Goal: Navigation & Orientation: Find specific page/section

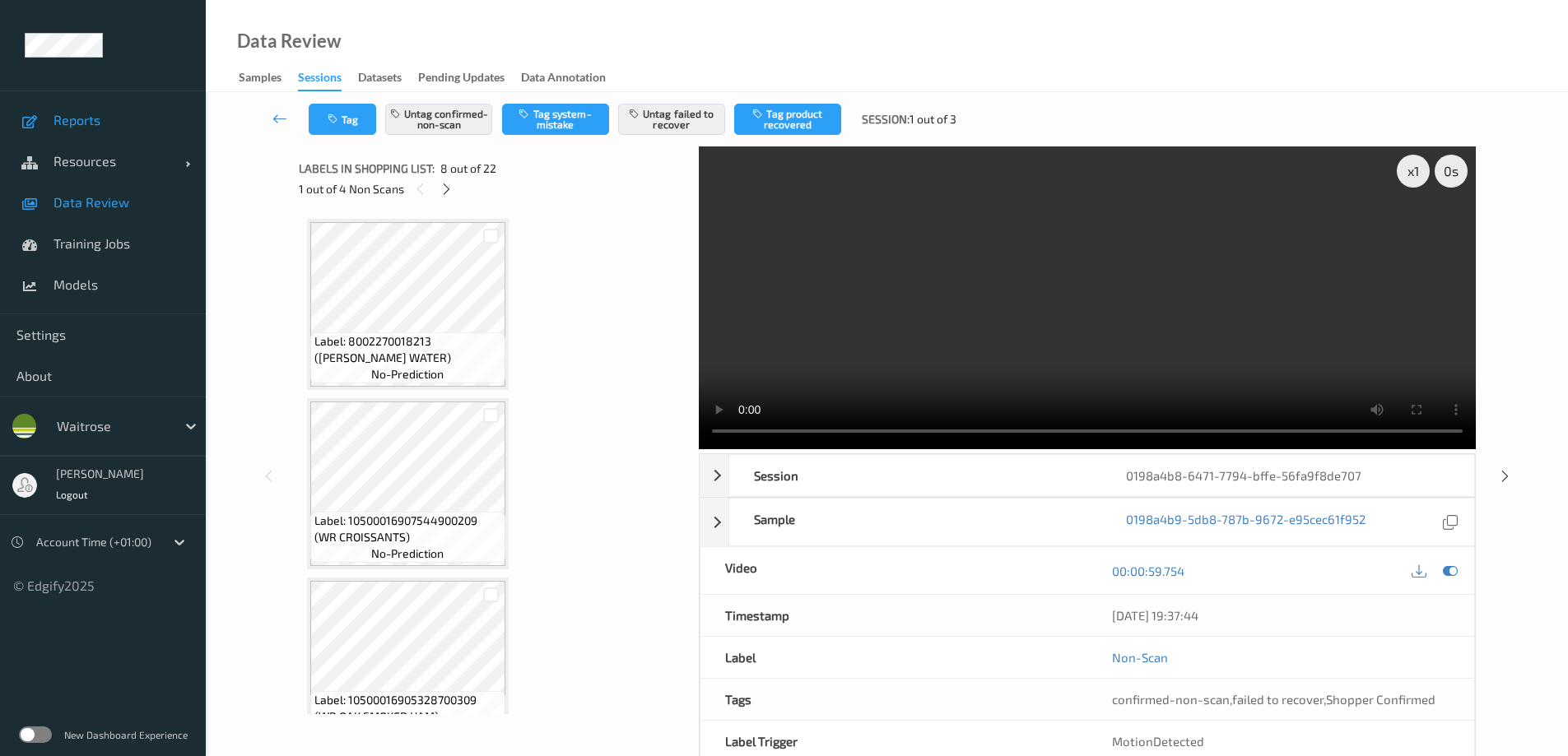
scroll to position [1153, 0]
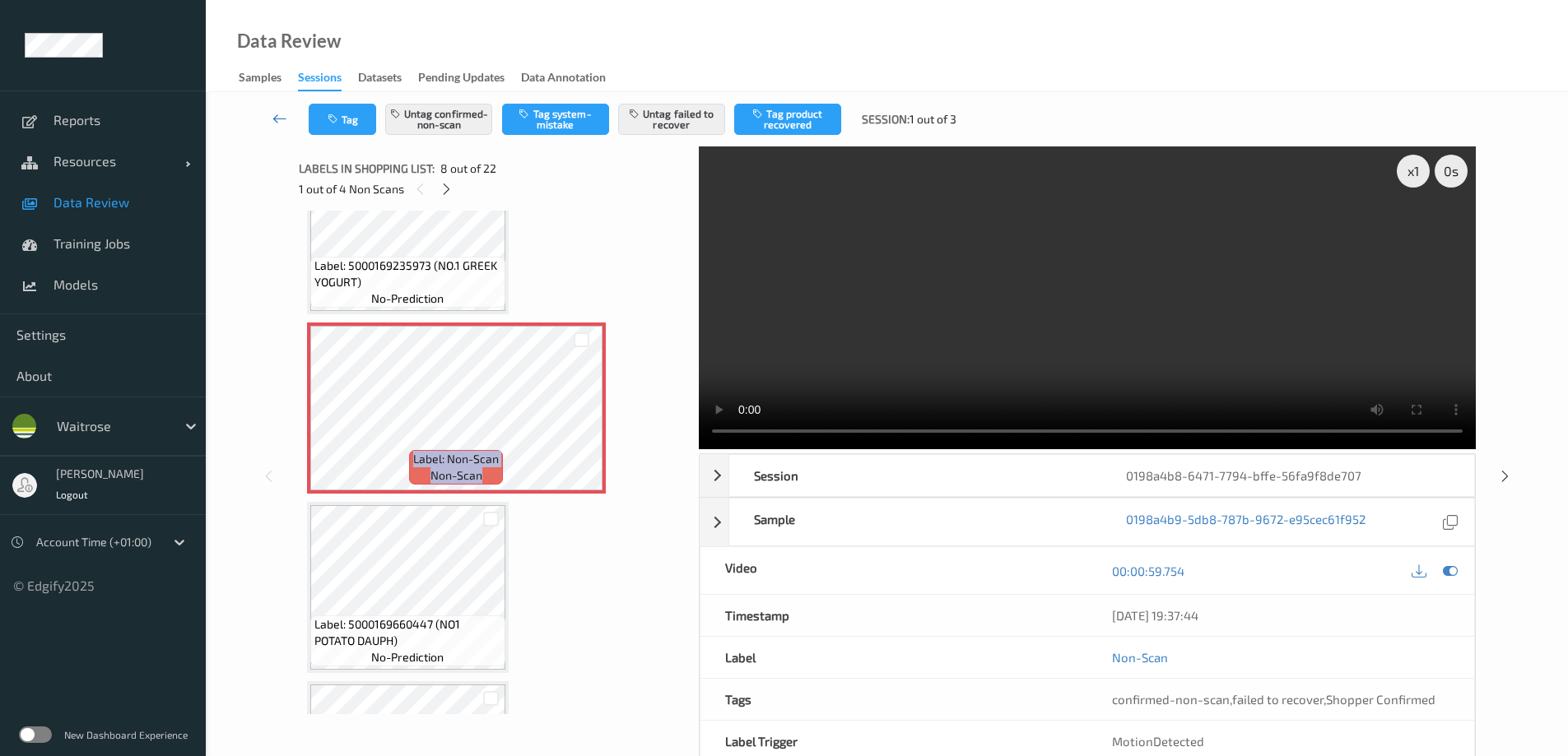
click at [280, 117] on icon at bounding box center [279, 118] width 14 height 16
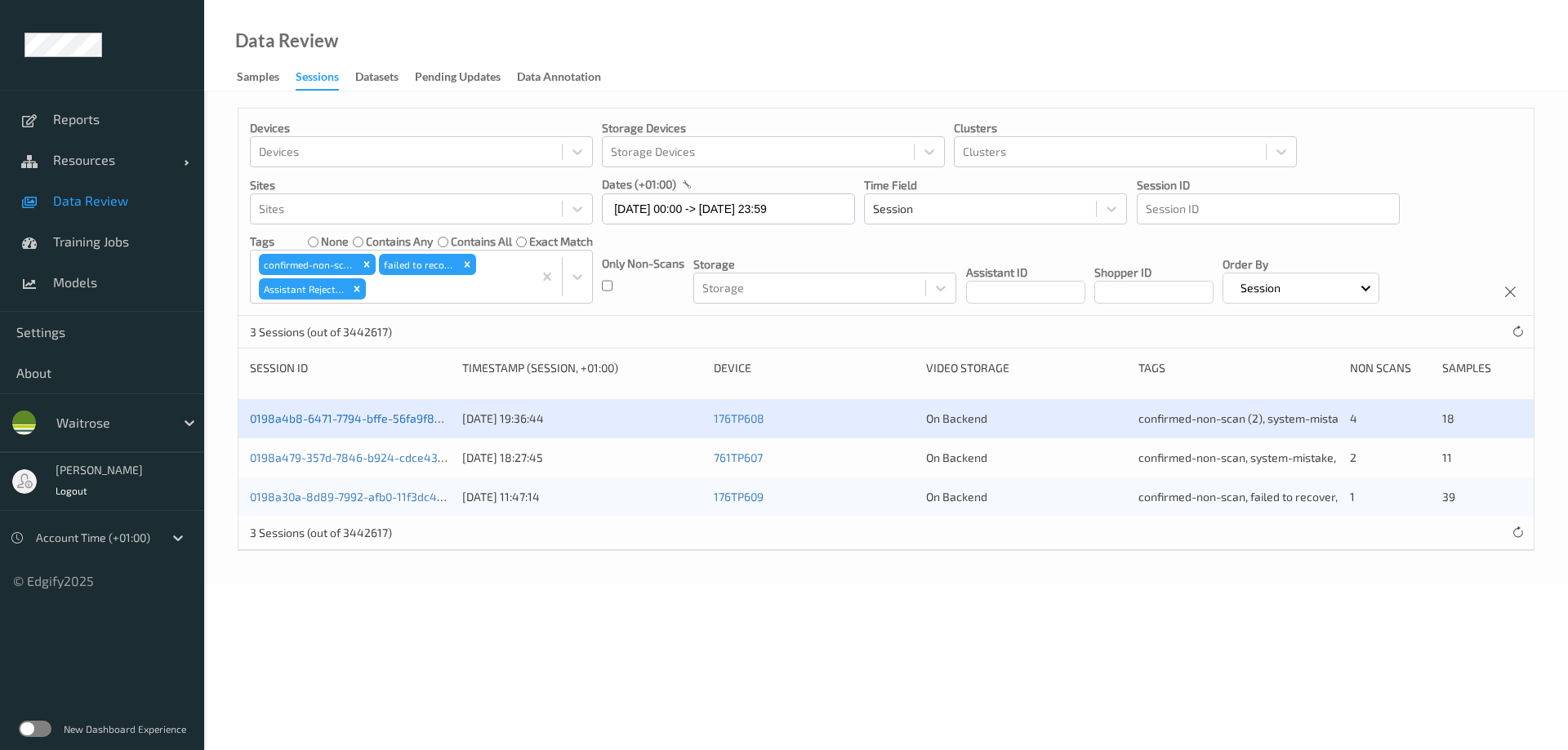
click at [364, 414] on link "0198a4b8-6471-7794-bffe-56fa9f8de707" at bounding box center [358, 418] width 216 height 14
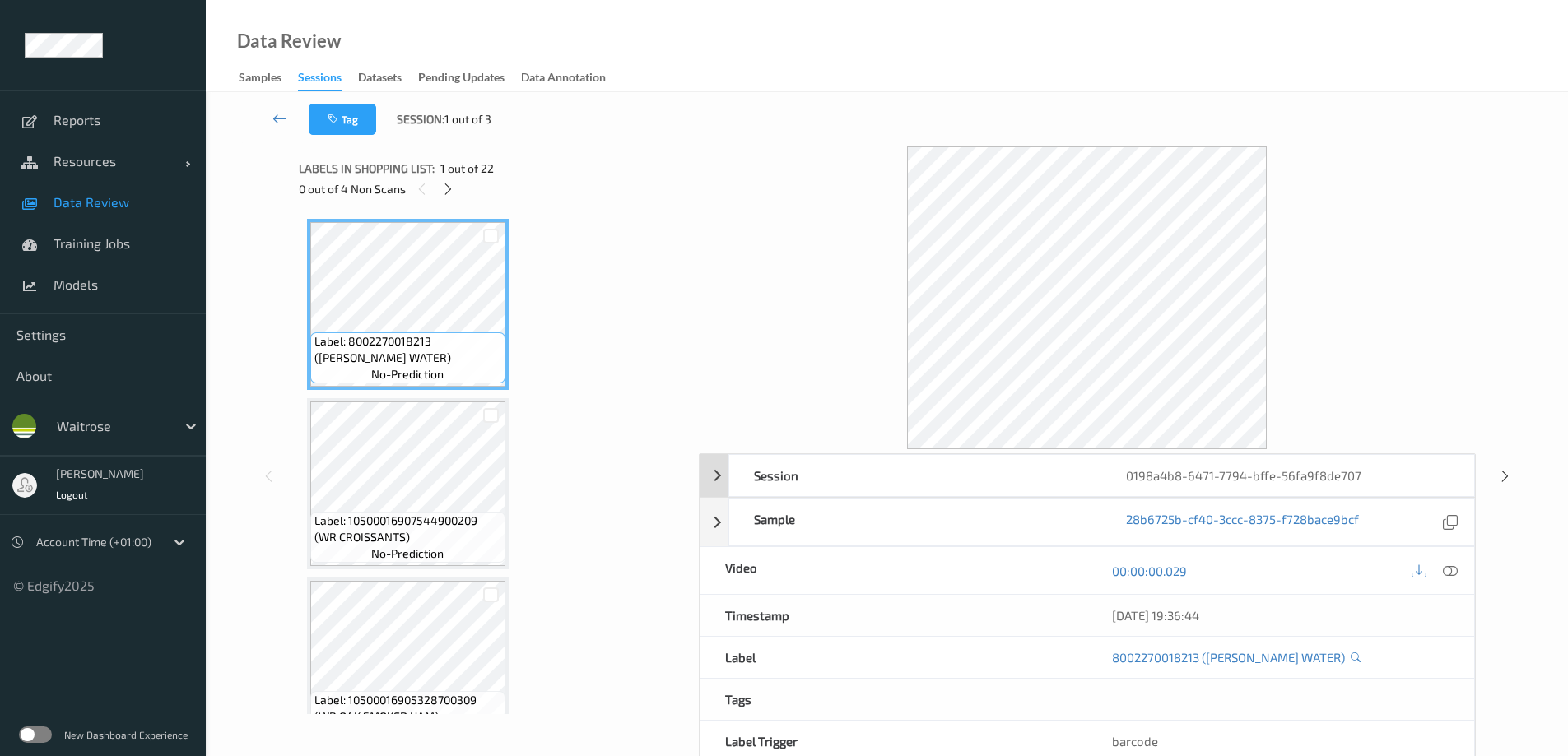
click at [1213, 467] on div "0198a4b8-6471-7794-bffe-56fa9f8de707" at bounding box center [1286, 475] width 372 height 41
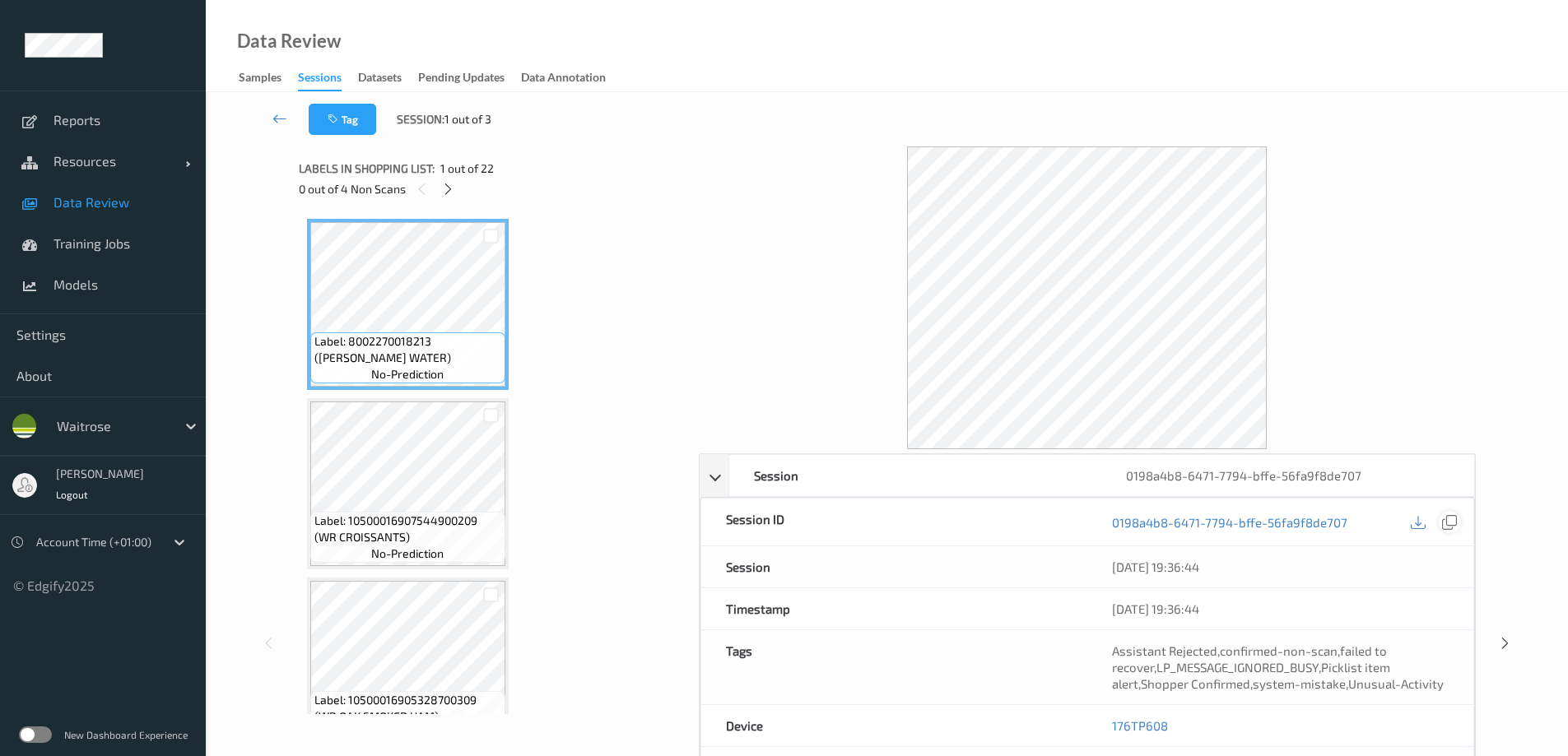
click at [1450, 523] on icon at bounding box center [1448, 522] width 14 height 14
click at [279, 105] on link at bounding box center [280, 119] width 57 height 32
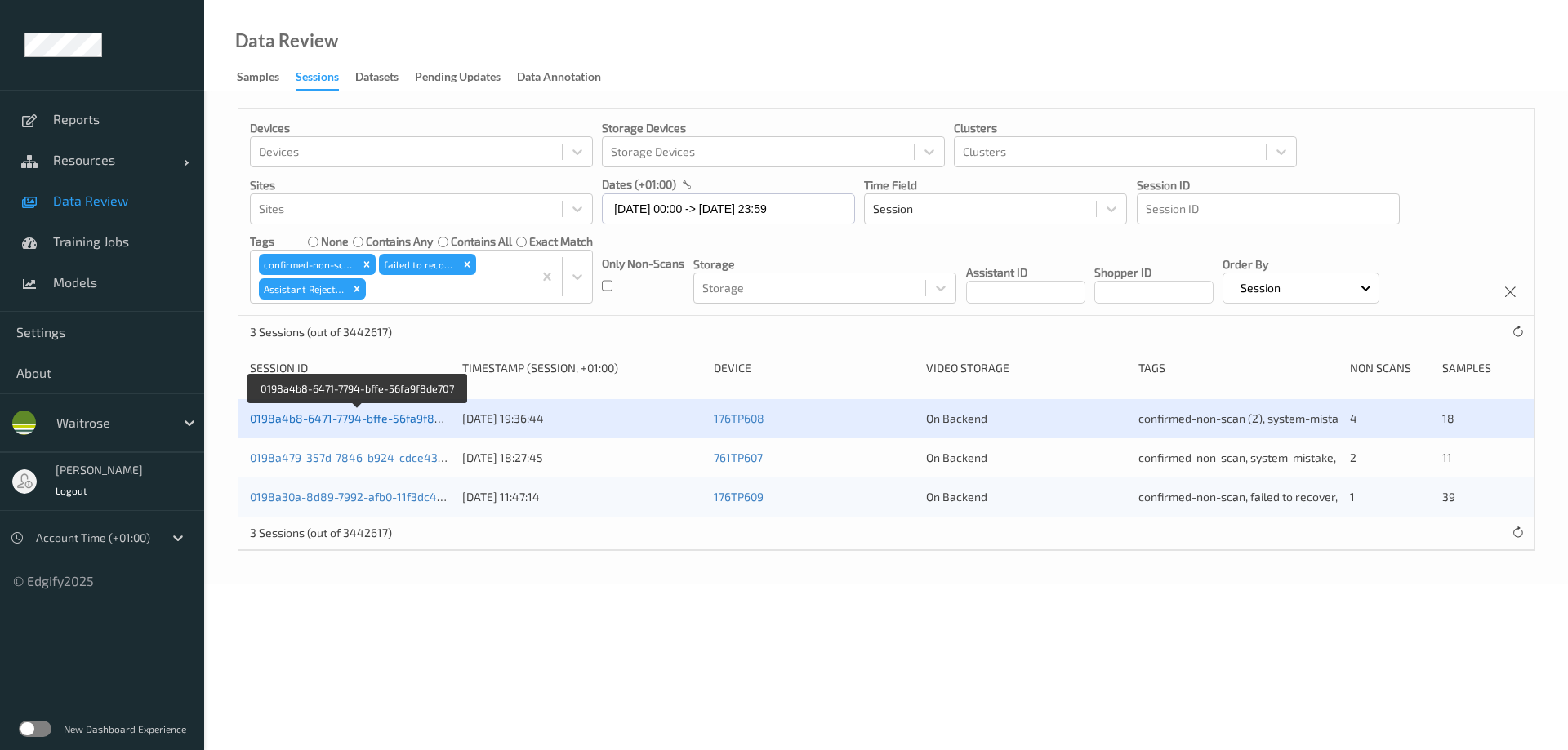
click at [345, 421] on link "0198a4b8-6471-7794-bffe-56fa9f8de707" at bounding box center [358, 418] width 216 height 14
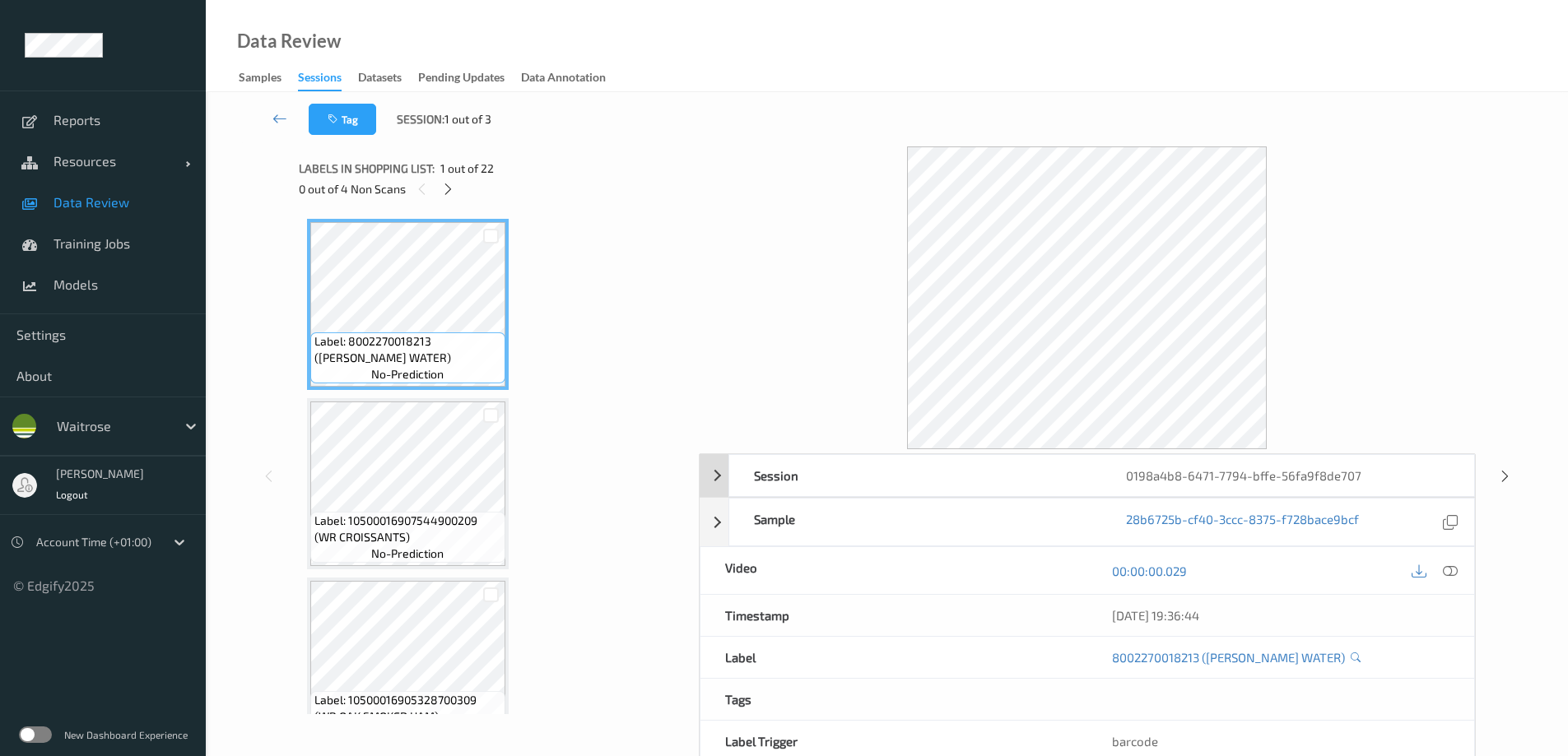
click at [1245, 476] on div "0198a4b8-6471-7794-bffe-56fa9f8de707" at bounding box center [1286, 475] width 372 height 41
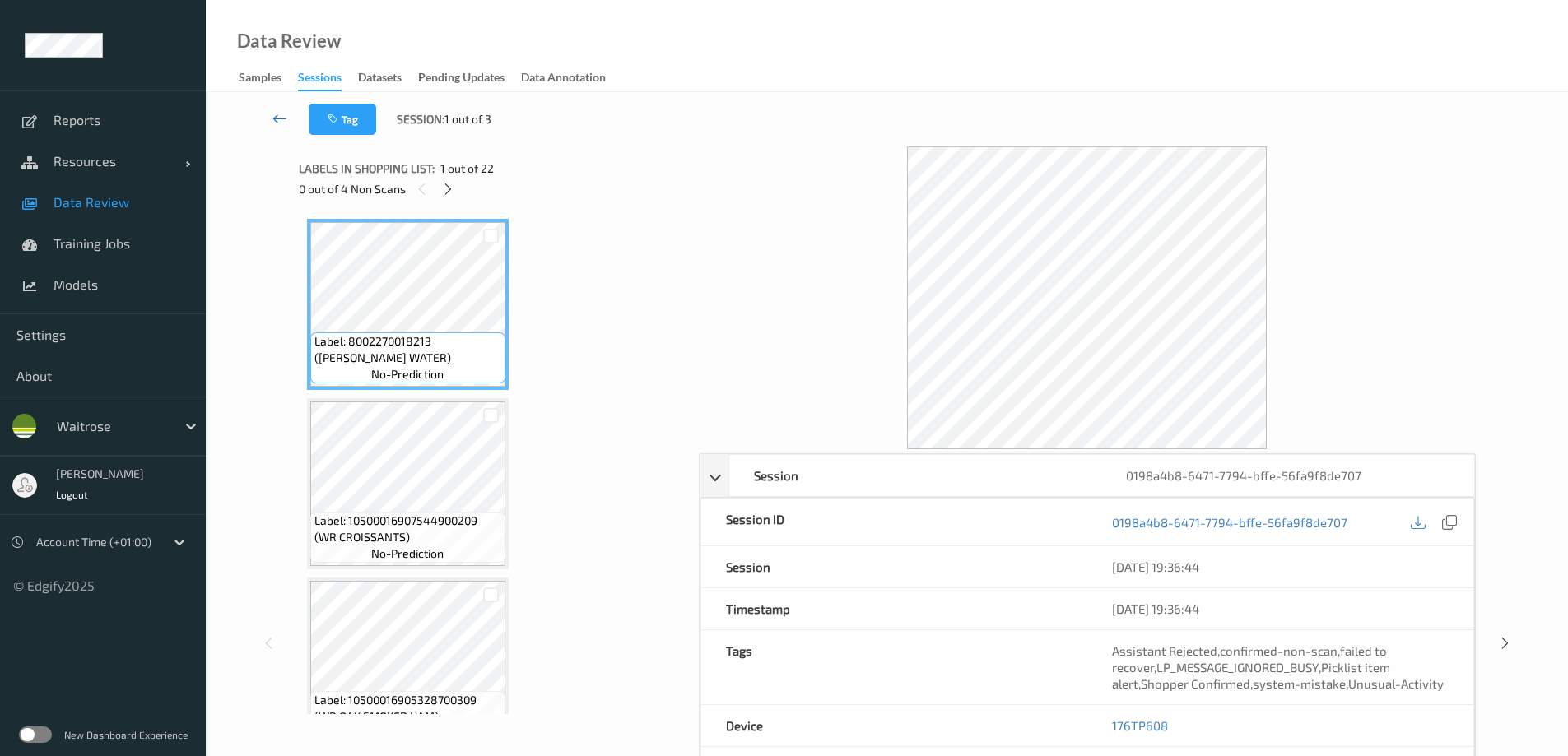
click at [274, 113] on icon at bounding box center [279, 118] width 14 height 16
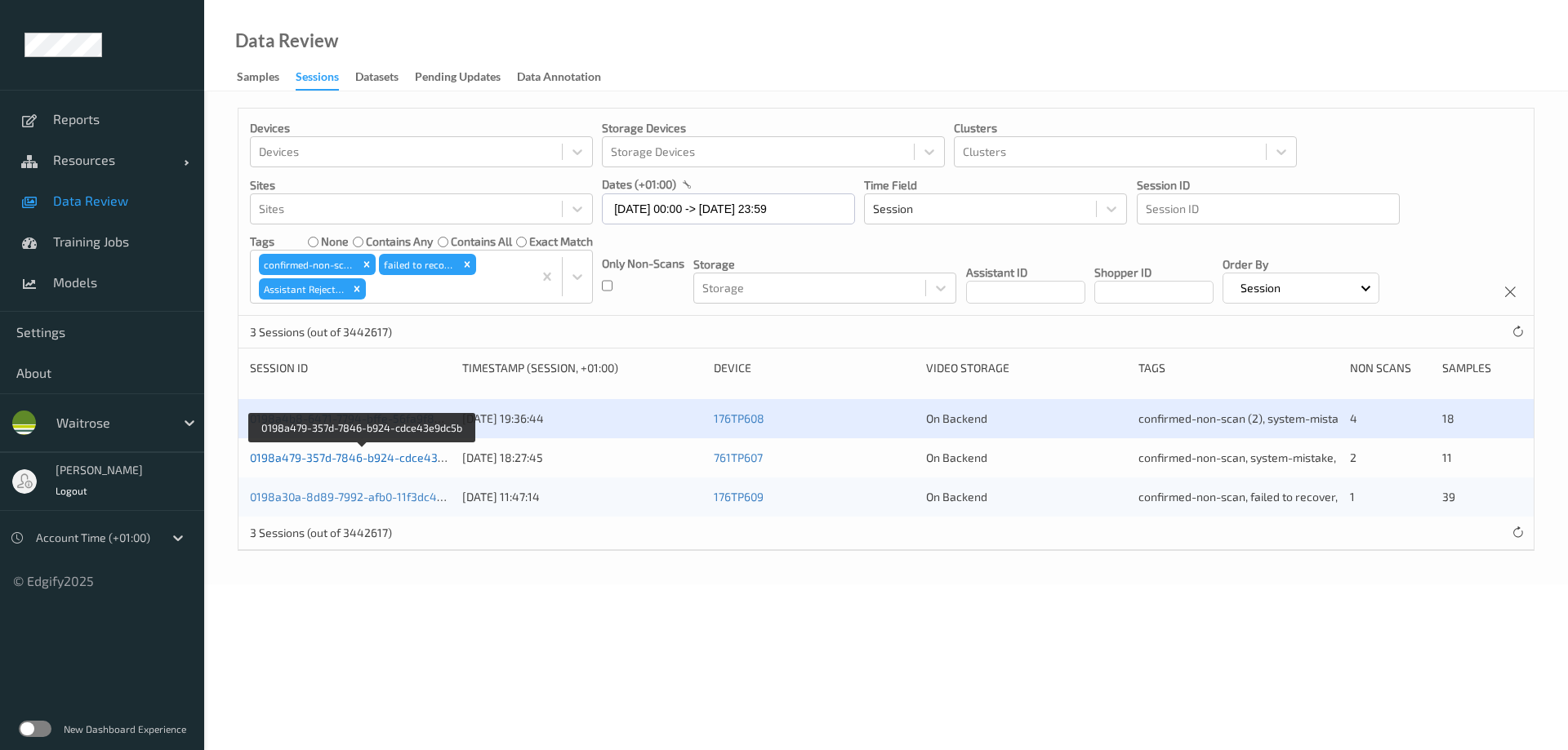
click at [374, 457] on link "0198a479-357d-7846-b924-cdce43e9dc5b" at bounding box center [363, 457] width 226 height 14
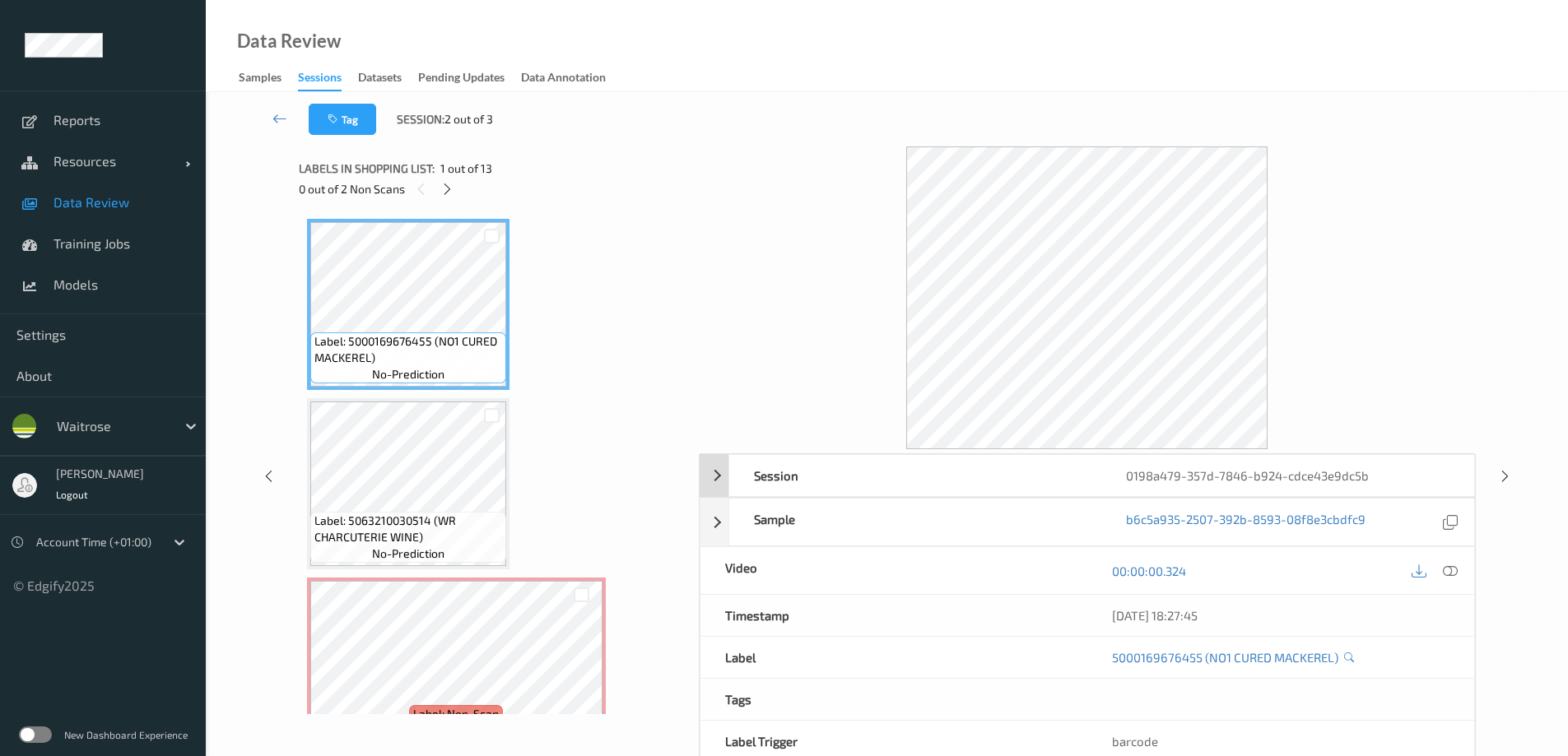
click at [1185, 472] on div "0198a479-357d-7846-b924-cdce43e9dc5b" at bounding box center [1286, 475] width 372 height 41
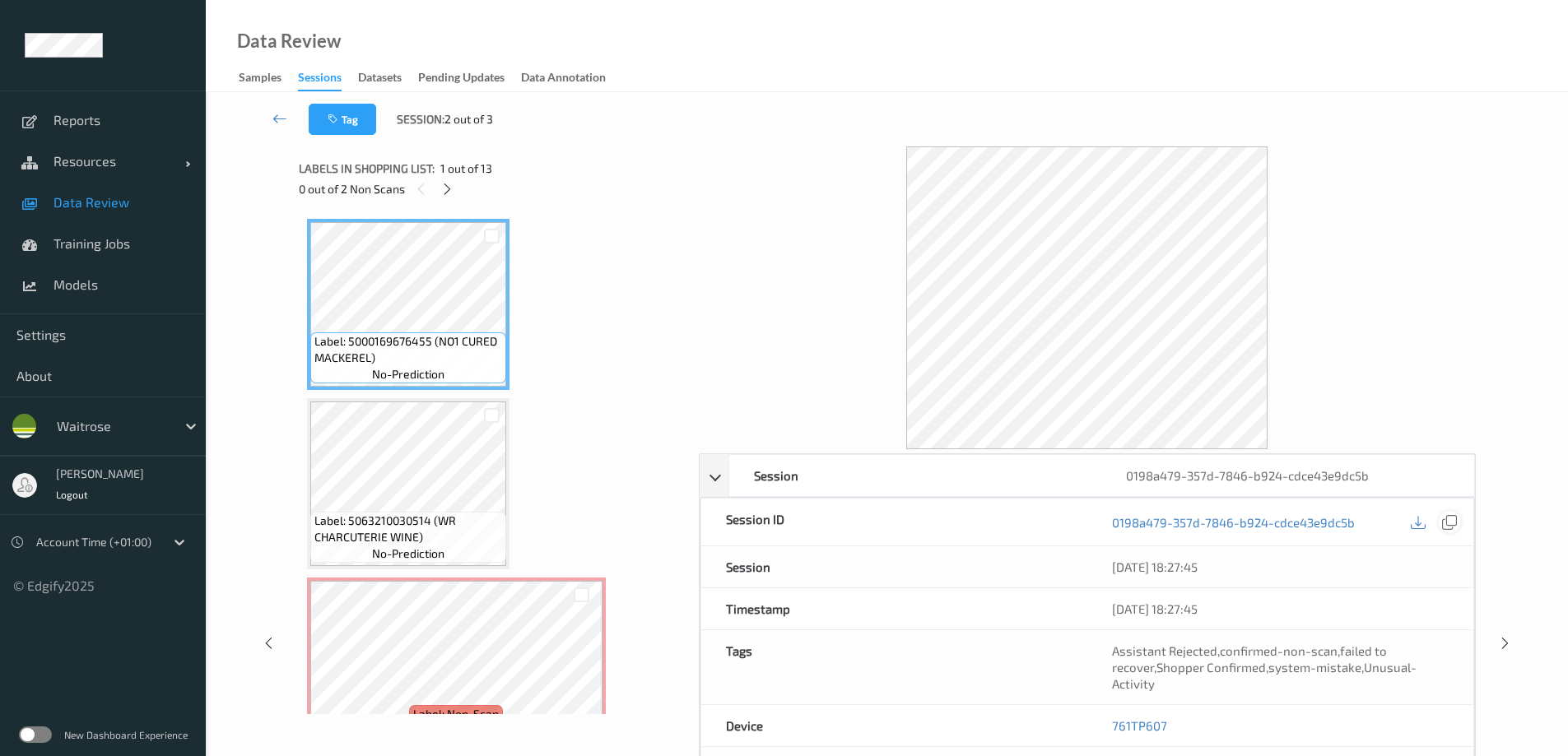
click at [1447, 519] on icon at bounding box center [1448, 522] width 14 height 14
click at [266, 111] on link at bounding box center [280, 119] width 57 height 32
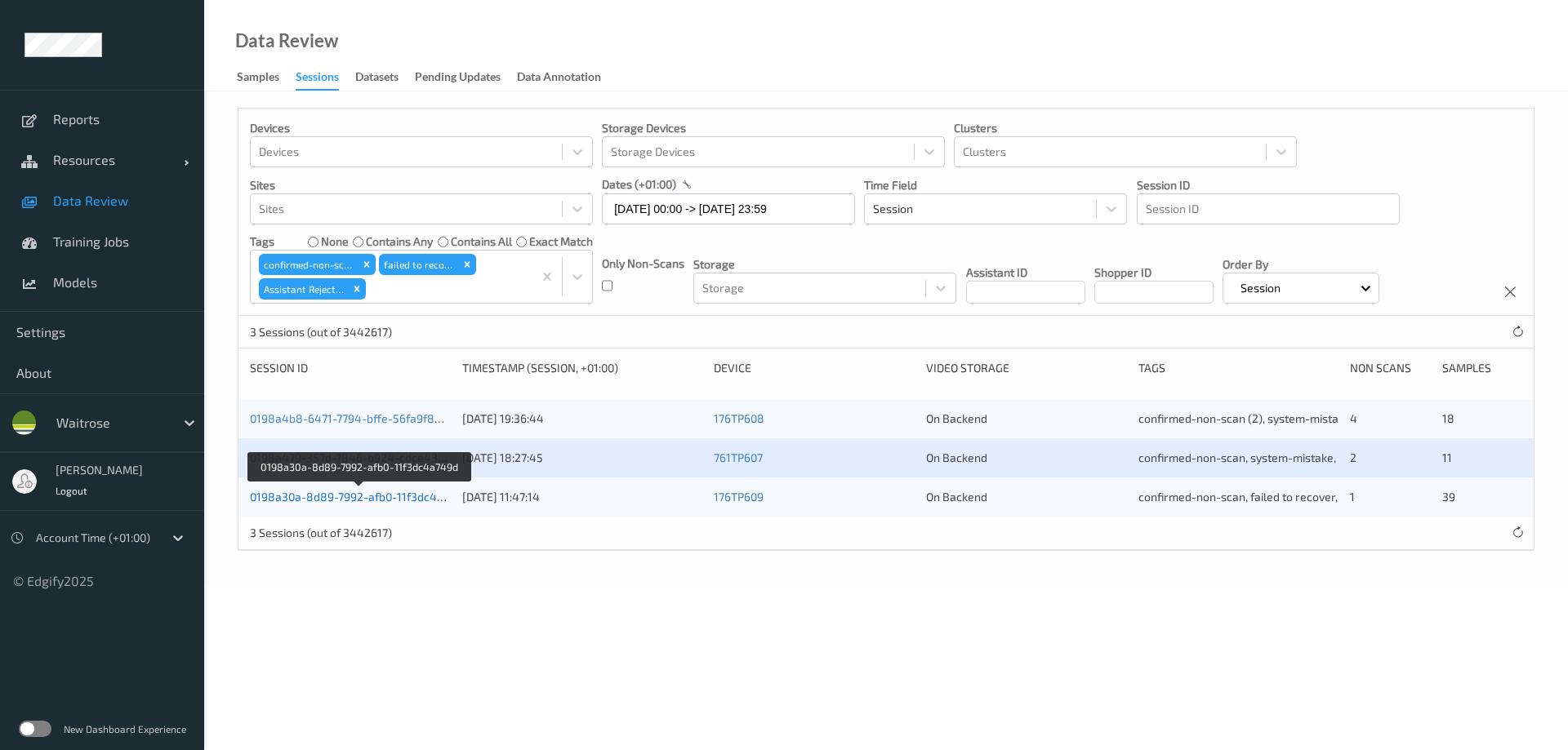
click at [351, 493] on link "0198a30a-8d89-7992-afb0-11f3dc4a749d" at bounding box center [359, 496] width 220 height 14
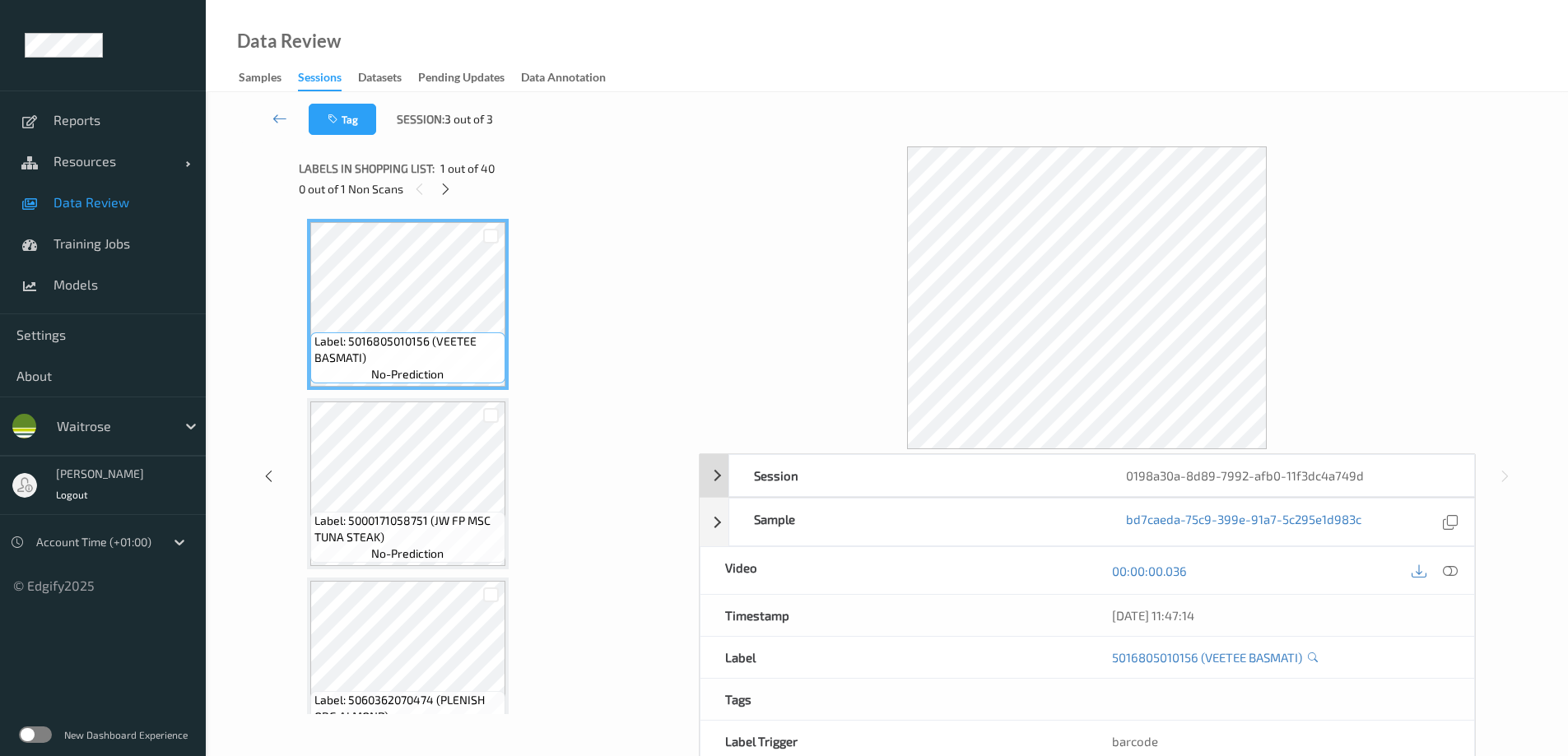
click at [1164, 478] on div "0198a30a-8d89-7992-afb0-11f3dc4a749d" at bounding box center [1286, 475] width 372 height 41
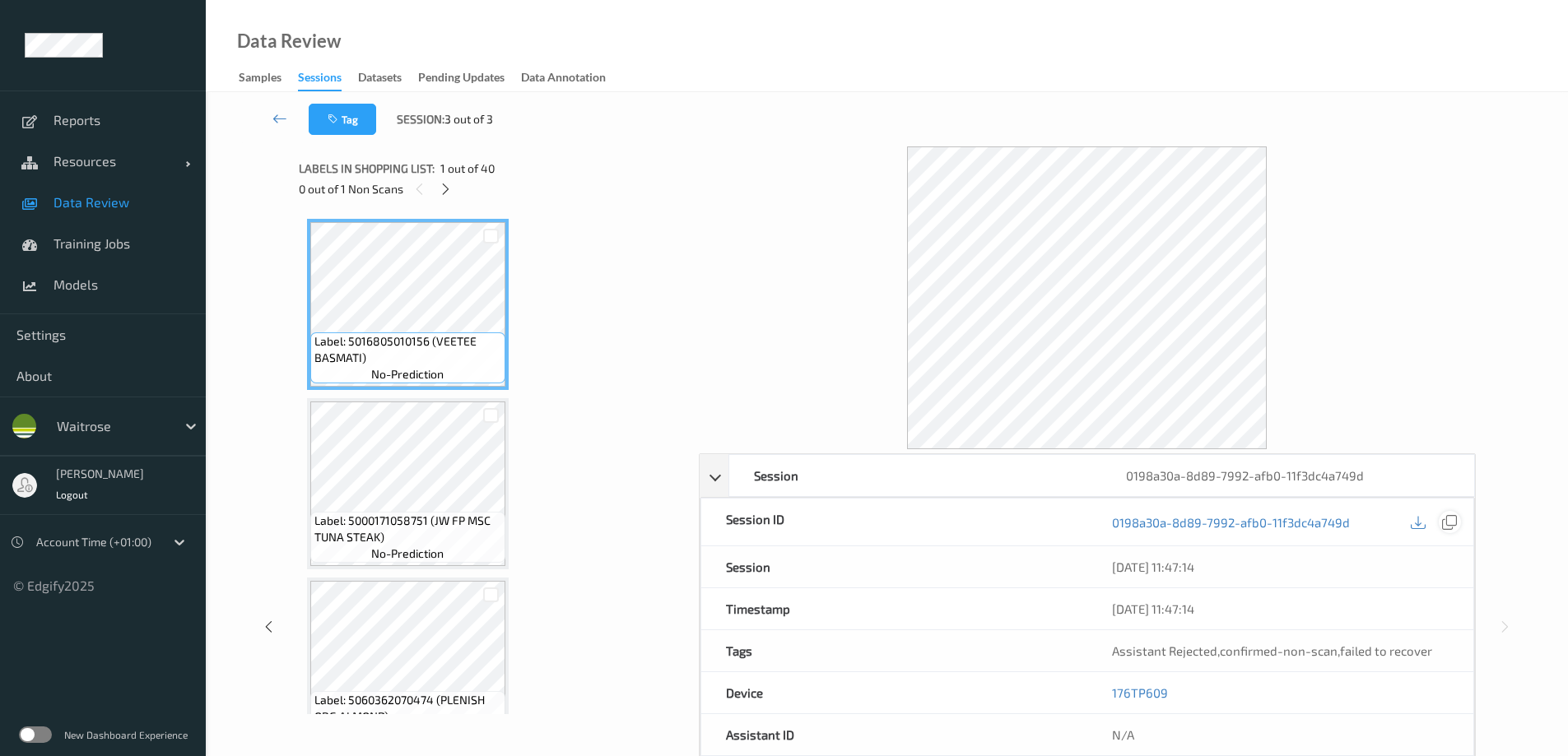
click at [1450, 520] on icon at bounding box center [1448, 522] width 14 height 14
